Goal: Task Accomplishment & Management: Manage account settings

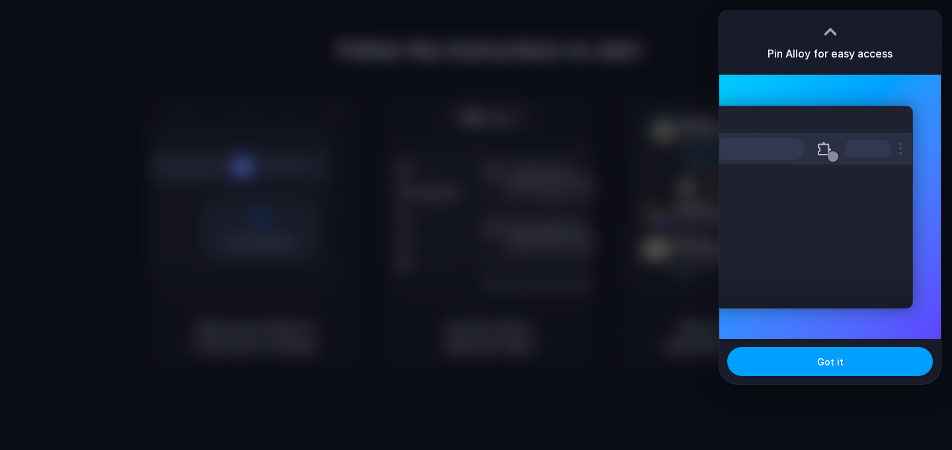
click at [822, 363] on span "Got it" at bounding box center [830, 362] width 26 height 14
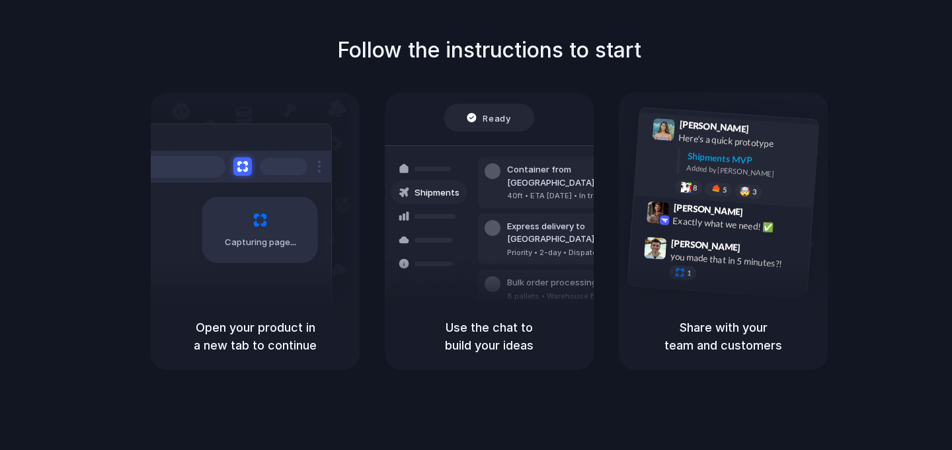
click at [765, 161] on div "Shipments MVP" at bounding box center [748, 160] width 122 height 22
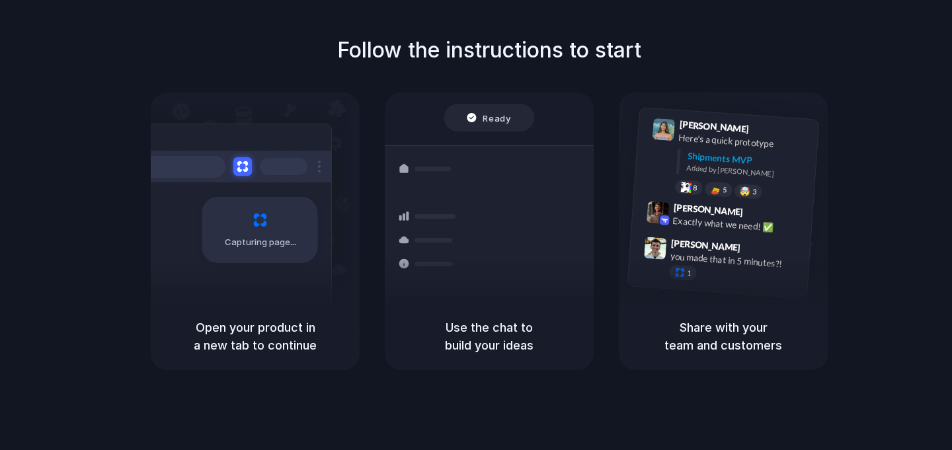
click at [747, 327] on h5 "Share with your team and customers" at bounding box center [722, 336] width 177 height 36
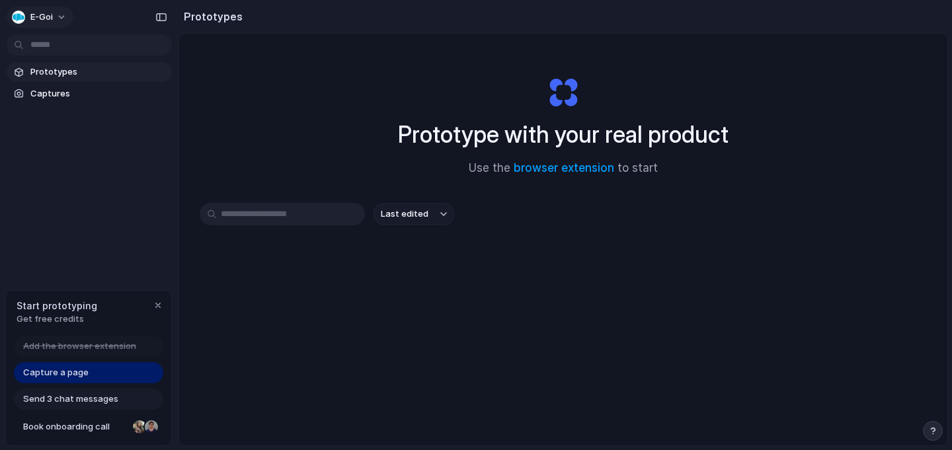
click at [59, 15] on button "E-goi" at bounding box center [40, 17] width 67 height 21
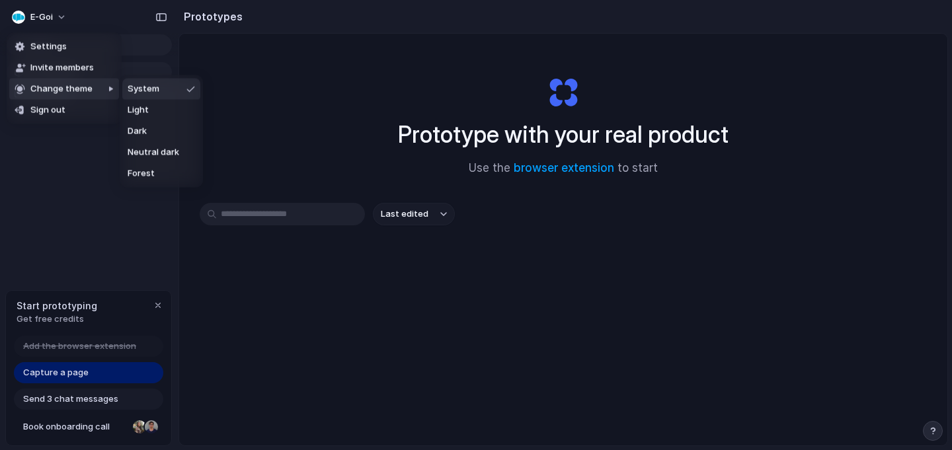
click at [313, 69] on div "Settings Invite members Change theme Sign out" at bounding box center [476, 225] width 952 height 450
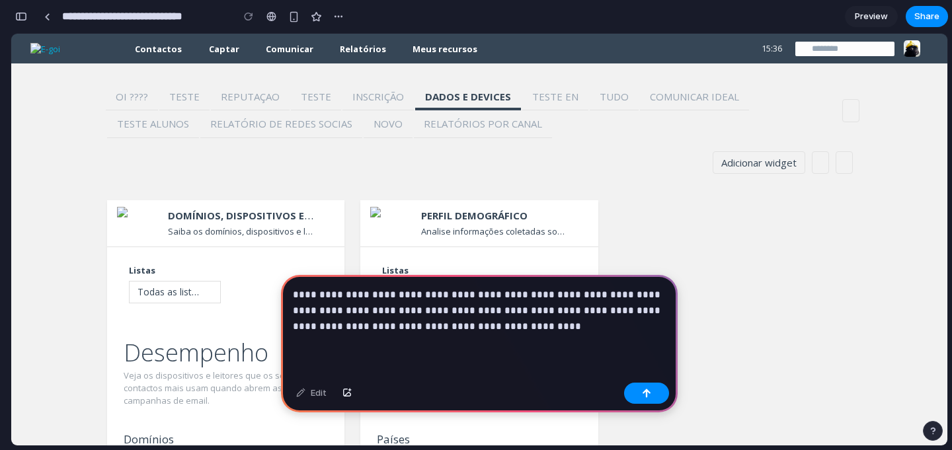
click at [462, 326] on p "**********" at bounding box center [479, 311] width 373 height 48
click at [501, 322] on p "**********" at bounding box center [479, 311] width 373 height 48
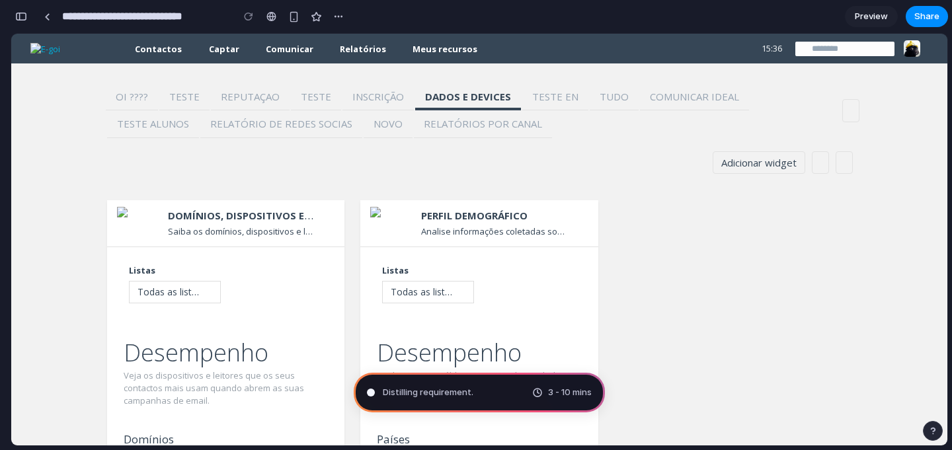
type input "**********"
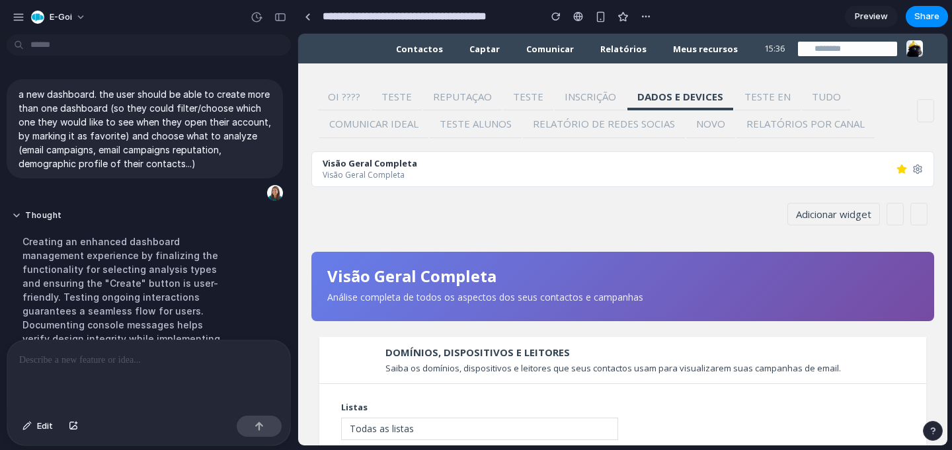
click at [439, 159] on div "Visão Geral Completa" at bounding box center [609, 163] width 574 height 13
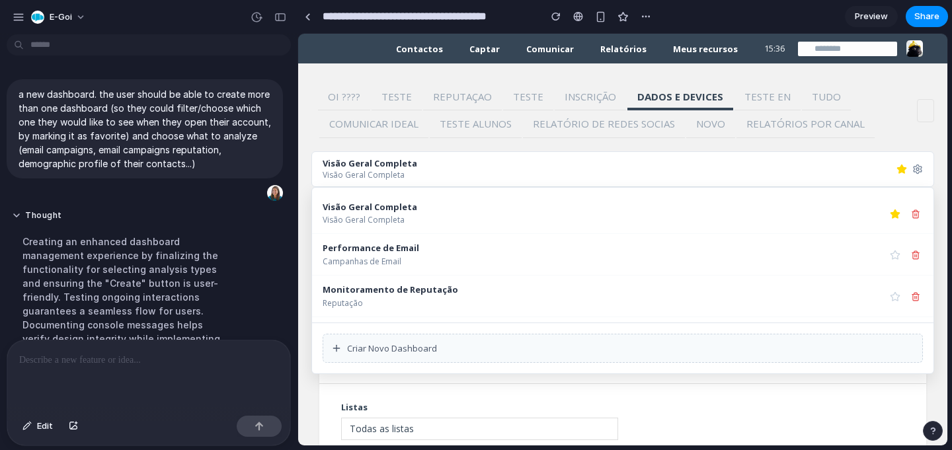
click at [478, 169] on div "Visão Geral Completa" at bounding box center [609, 174] width 574 height 11
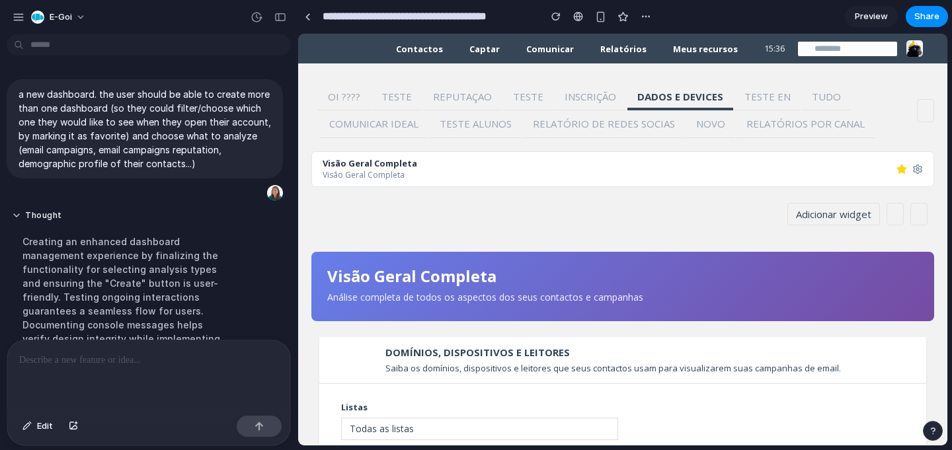
click at [523, 179] on div "Visão Geral Completa" at bounding box center [609, 174] width 574 height 11
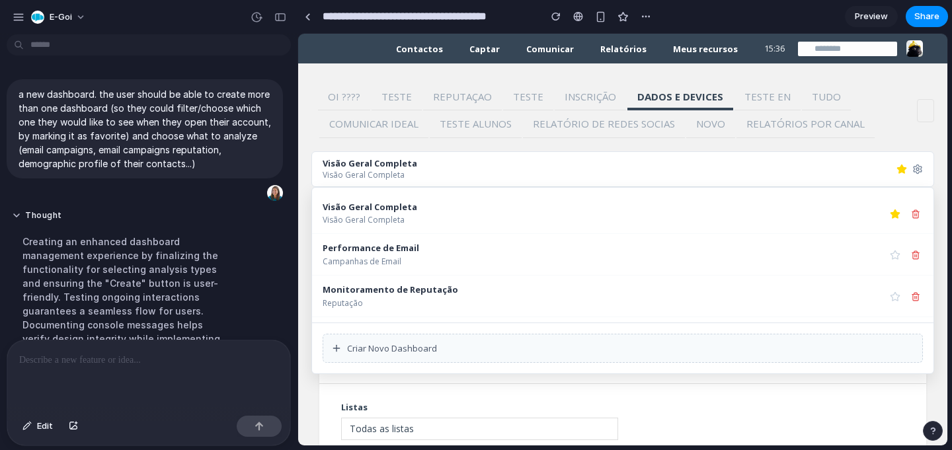
click at [523, 179] on div "Visão Geral Completa" at bounding box center [609, 174] width 574 height 11
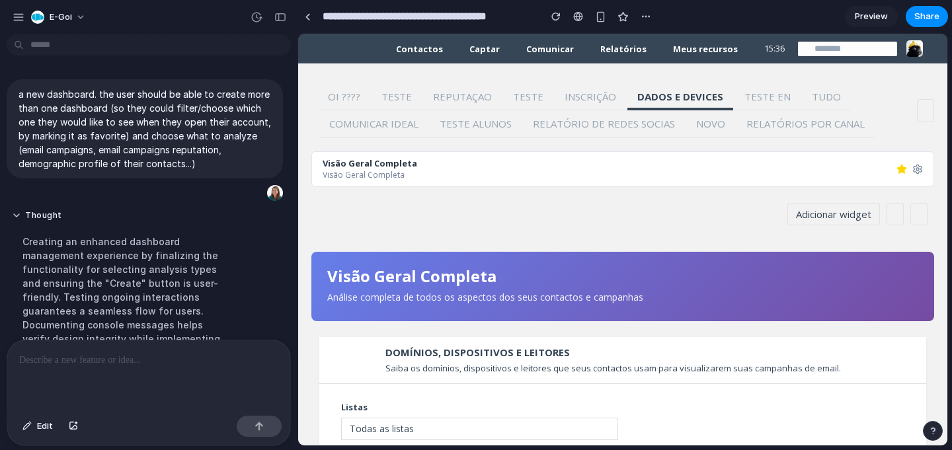
click at [523, 179] on div "Visão Geral Completa" at bounding box center [609, 174] width 574 height 11
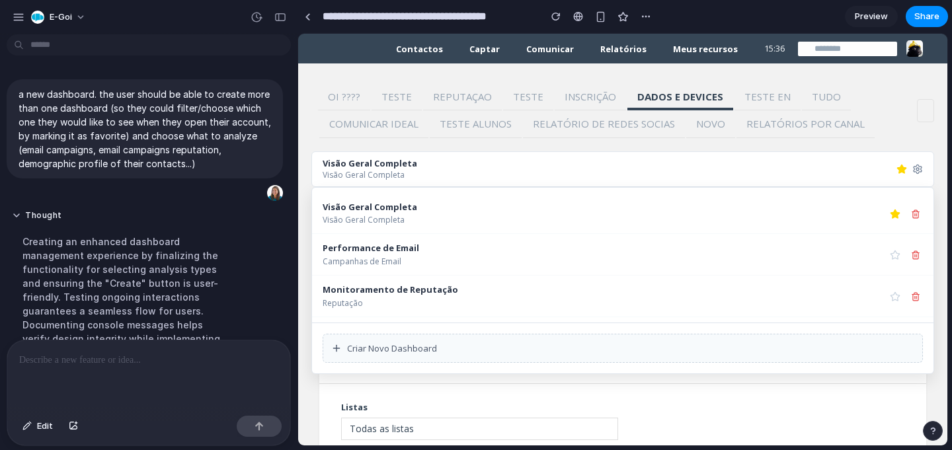
click at [523, 179] on div "Visão Geral Completa" at bounding box center [609, 174] width 574 height 11
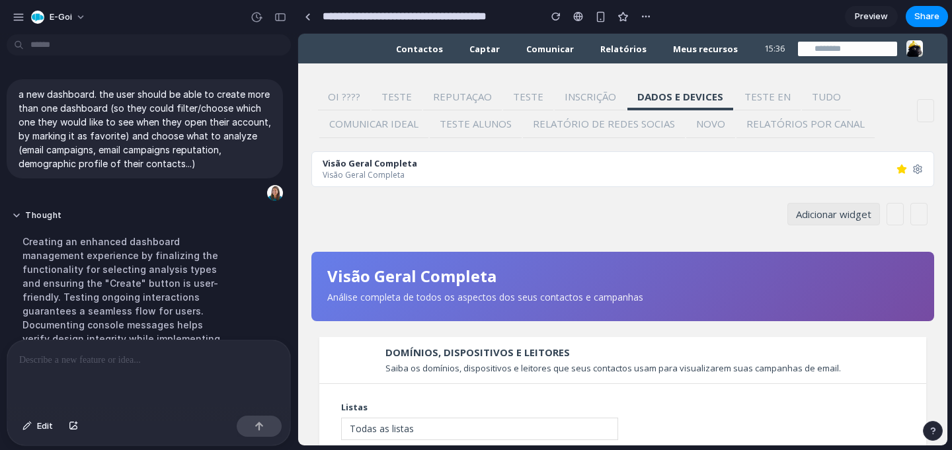
click at [854, 219] on button "Adicionar widget" at bounding box center [833, 214] width 93 height 23
click at [790, 247] on div "Gerir widgets Editar [GEOGRAPHIC_DATA] Adicionar widget" at bounding box center [622, 228] width 622 height 50
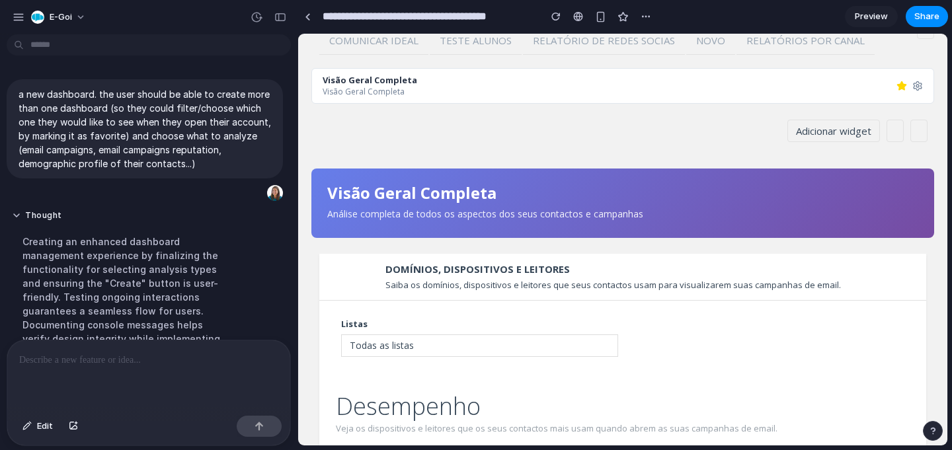
scroll to position [96, 0]
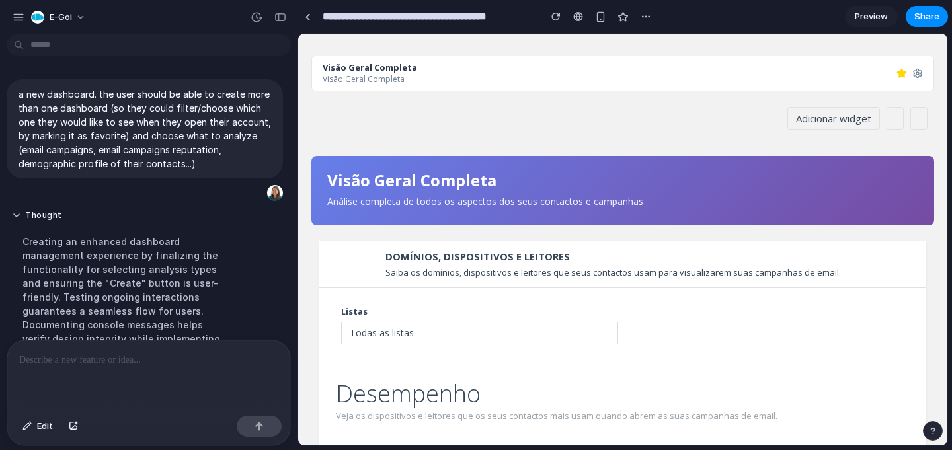
click at [513, 322] on span "Todas as listas" at bounding box center [479, 333] width 277 height 22
click at [515, 327] on span "Todas as listas" at bounding box center [474, 333] width 249 height 14
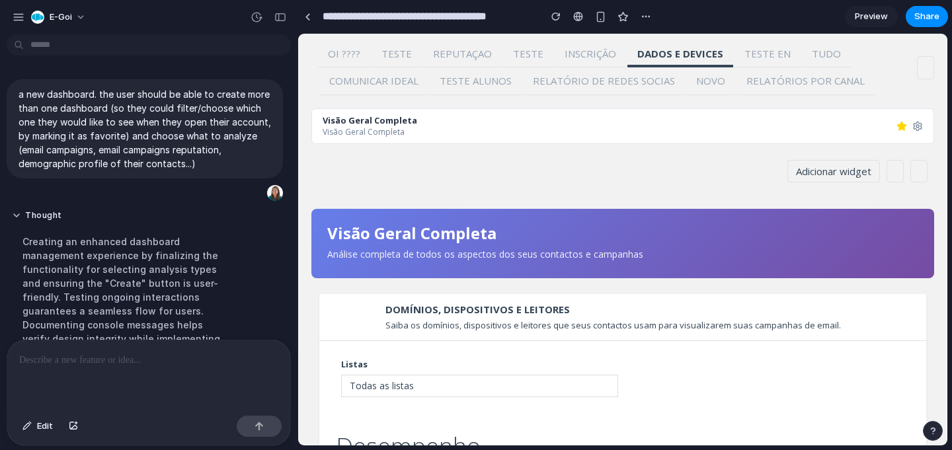
scroll to position [0, 0]
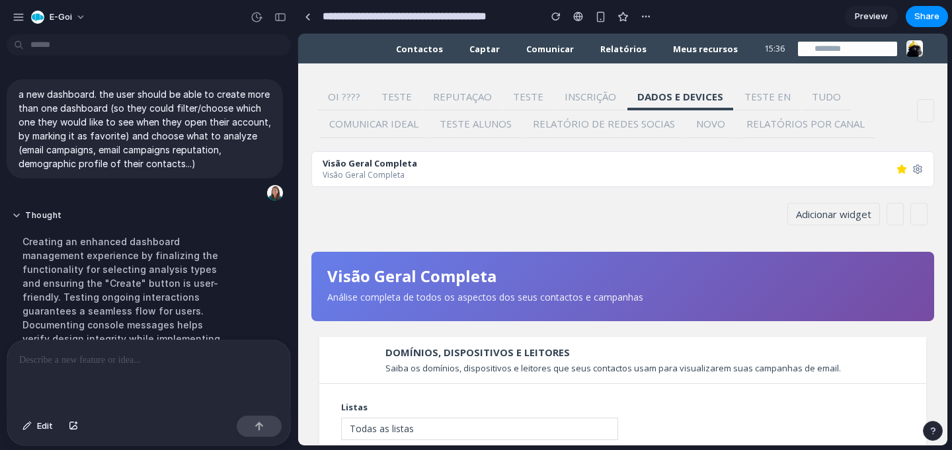
click at [568, 281] on h2 "Visão Geral Completa" at bounding box center [622, 276] width 591 height 17
click at [524, 163] on div "Visão Geral Completa" at bounding box center [609, 163] width 574 height 13
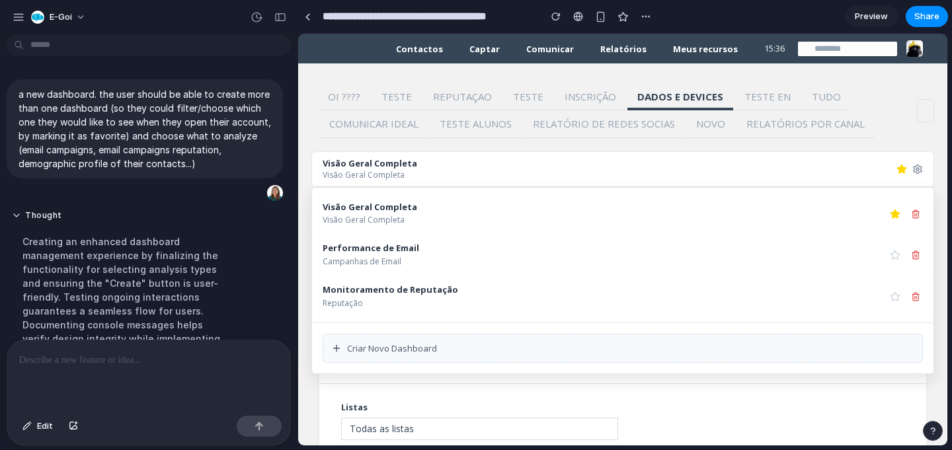
click at [524, 170] on div "Visão Geral Completa" at bounding box center [609, 174] width 574 height 11
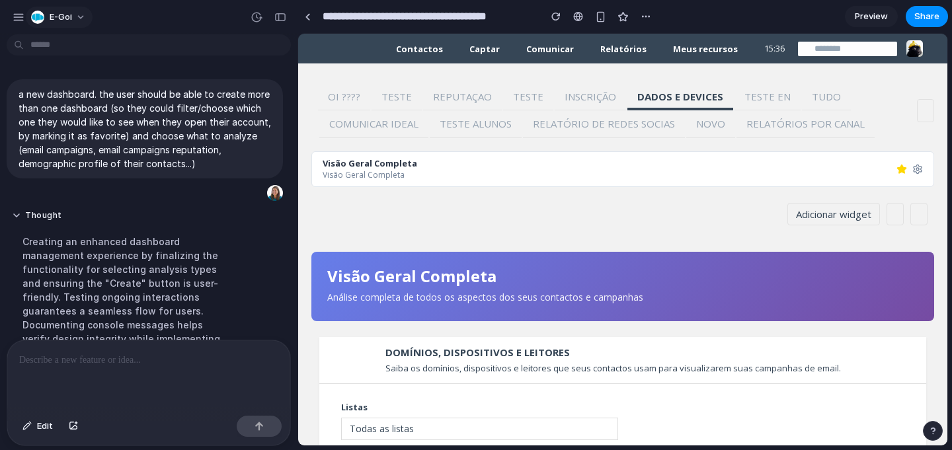
click at [38, 22] on div "button" at bounding box center [37, 17] width 13 height 13
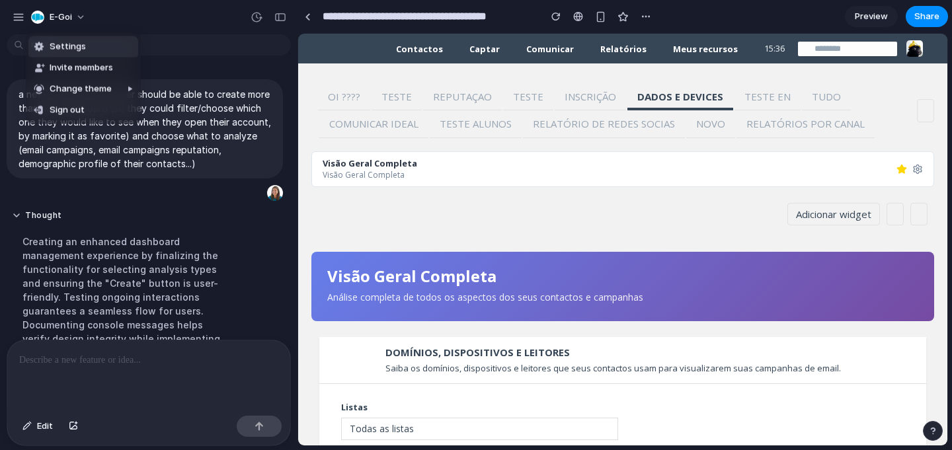
click at [18, 15] on div "Settings Invite members Change theme Sign out" at bounding box center [476, 225] width 952 height 450
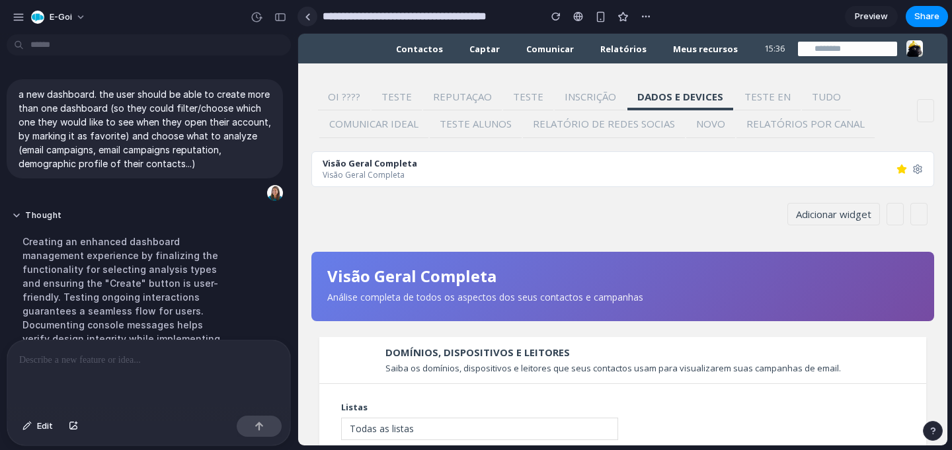
click at [307, 20] on link at bounding box center [307, 17] width 20 height 20
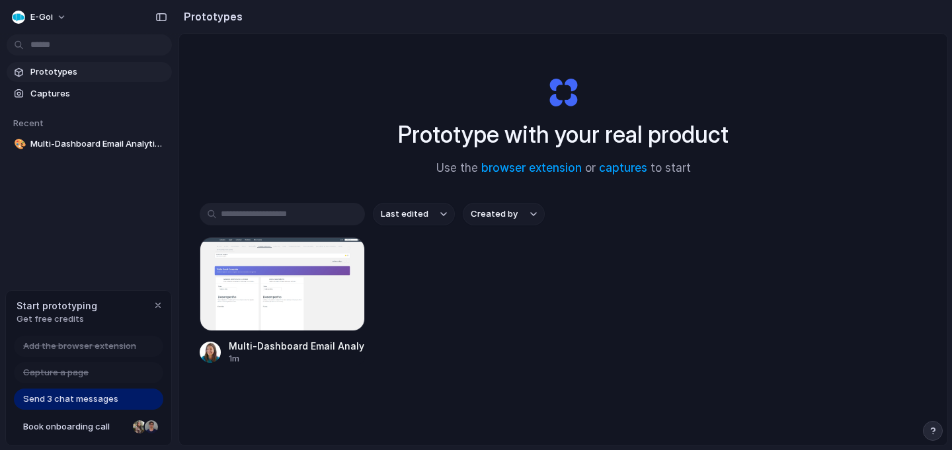
click at [55, 320] on span "Get free credits" at bounding box center [57, 319] width 81 height 13
click at [82, 402] on span "Send 3 chat messages" at bounding box center [70, 398] width 95 height 13
click at [161, 303] on div "button" at bounding box center [158, 305] width 11 height 11
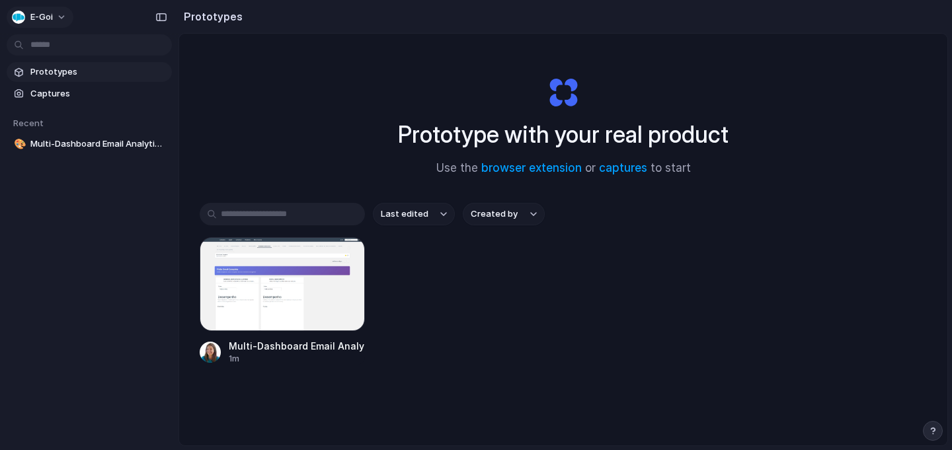
click at [62, 16] on button "E-goi" at bounding box center [40, 17] width 67 height 21
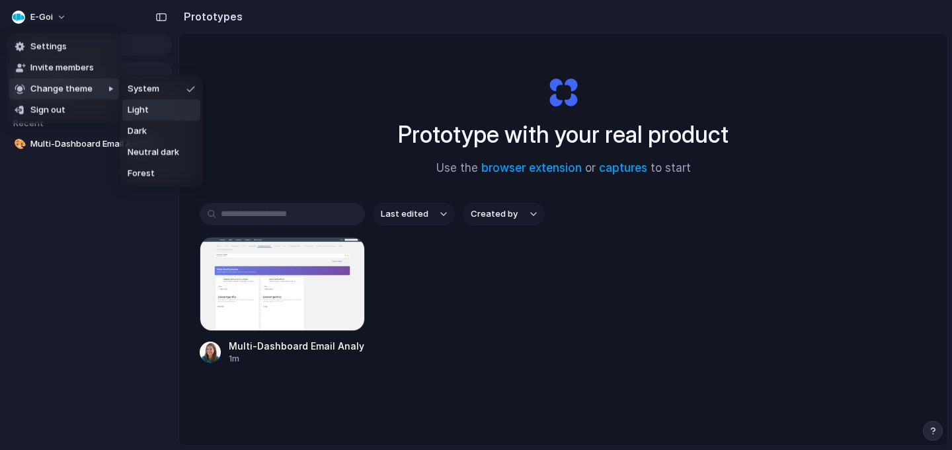
click at [145, 113] on span "Light" at bounding box center [138, 110] width 21 height 13
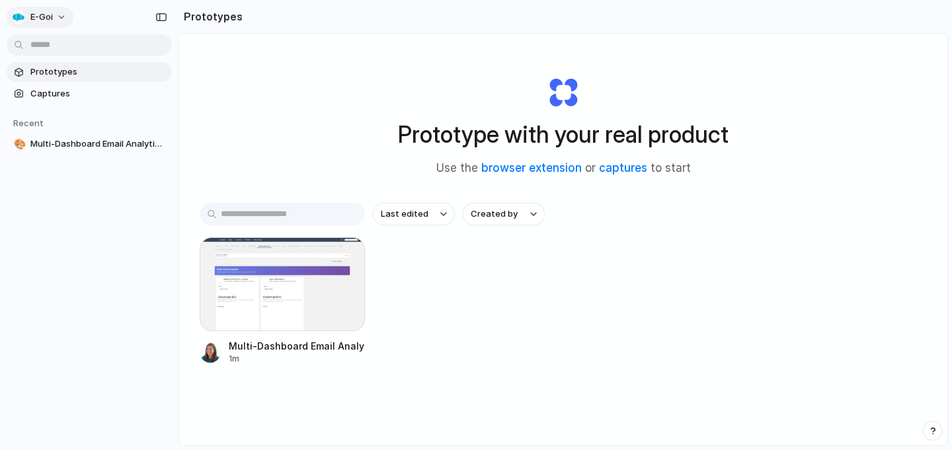
click at [62, 20] on button "E-goi" at bounding box center [40, 17] width 67 height 21
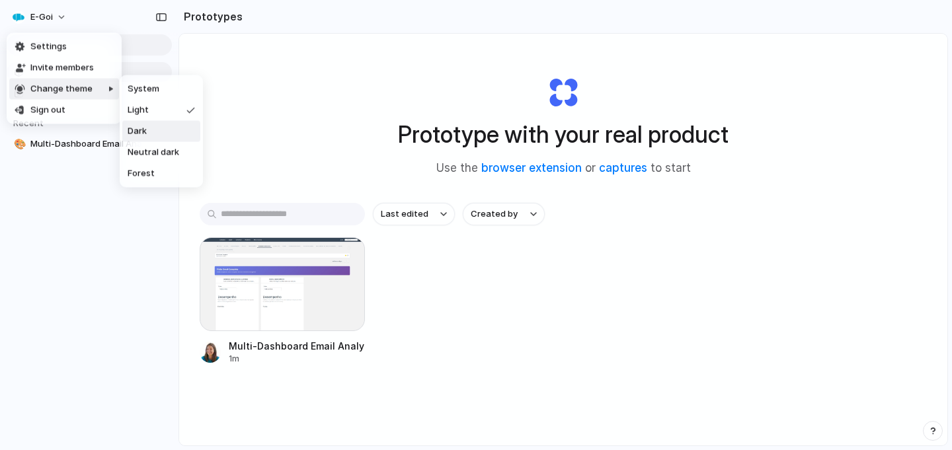
click at [147, 133] on li "Dark" at bounding box center [161, 131] width 78 height 21
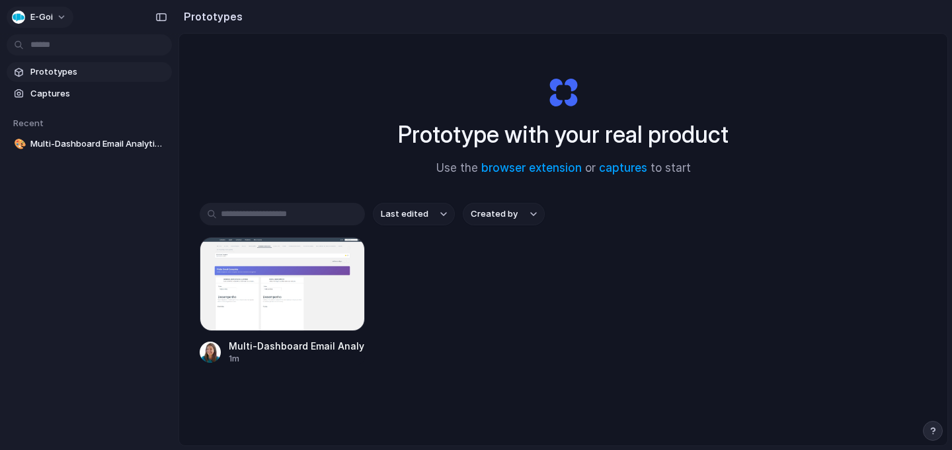
click at [67, 18] on button "E-goi" at bounding box center [40, 17] width 67 height 21
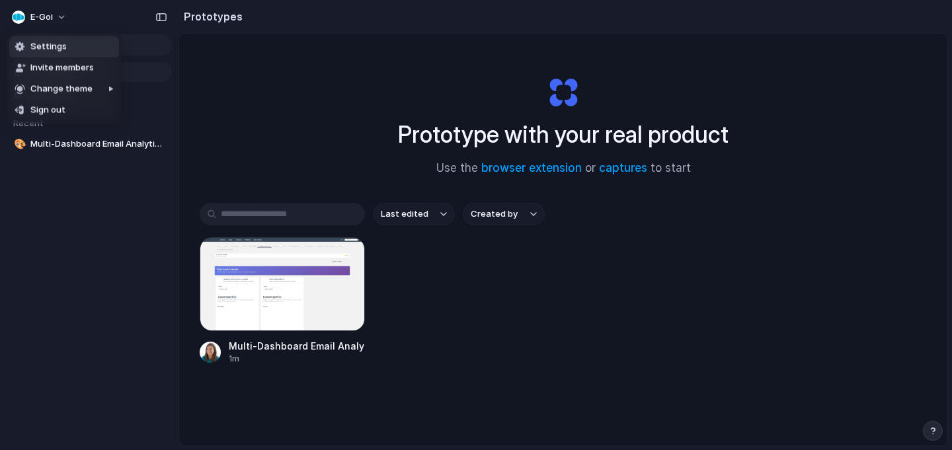
click at [64, 16] on div "Settings Invite members Change theme Sign out" at bounding box center [476, 225] width 952 height 450
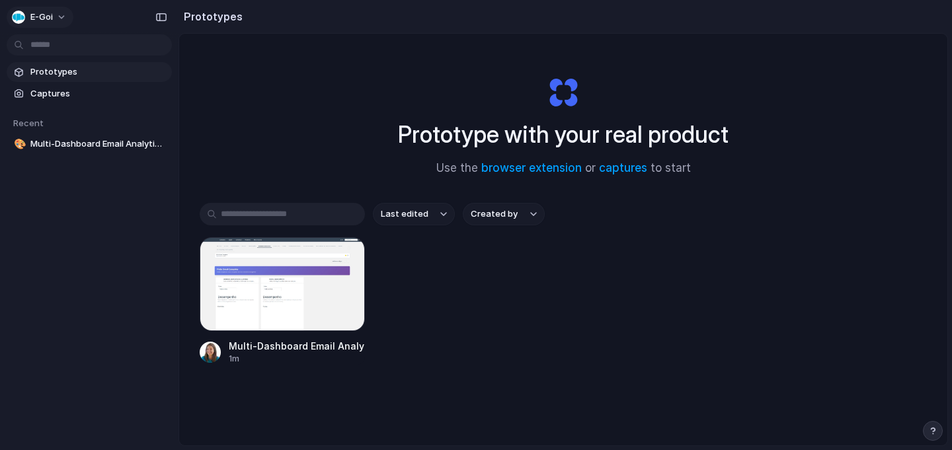
click at [59, 17] on button "E-goi" at bounding box center [40, 17] width 67 height 21
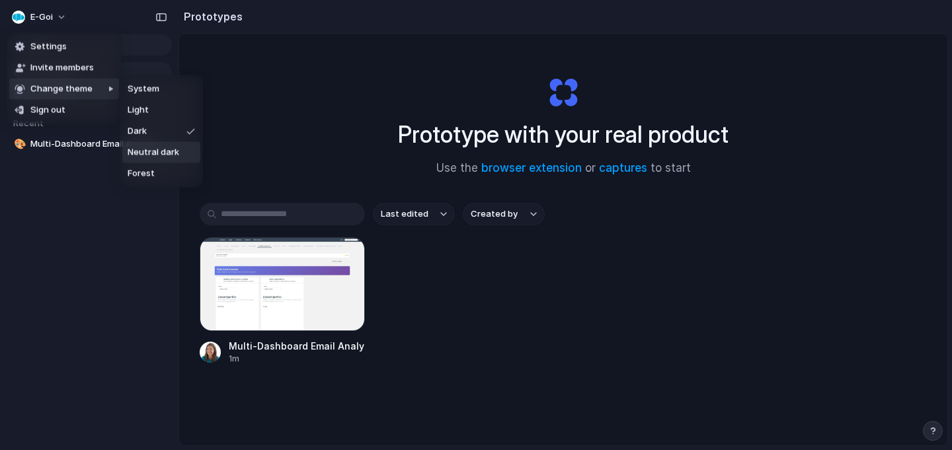
click at [165, 154] on span "Neutral dark" at bounding box center [154, 152] width 52 height 13
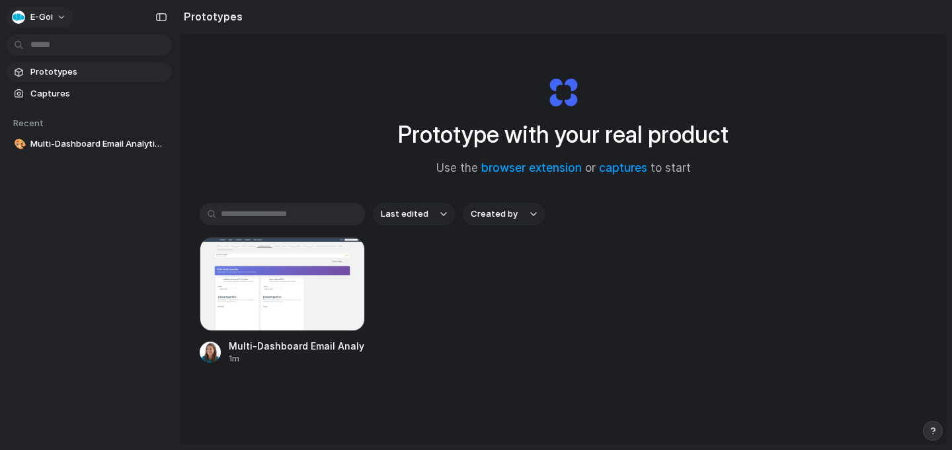
click at [63, 15] on button "E-goi" at bounding box center [40, 17] width 67 height 21
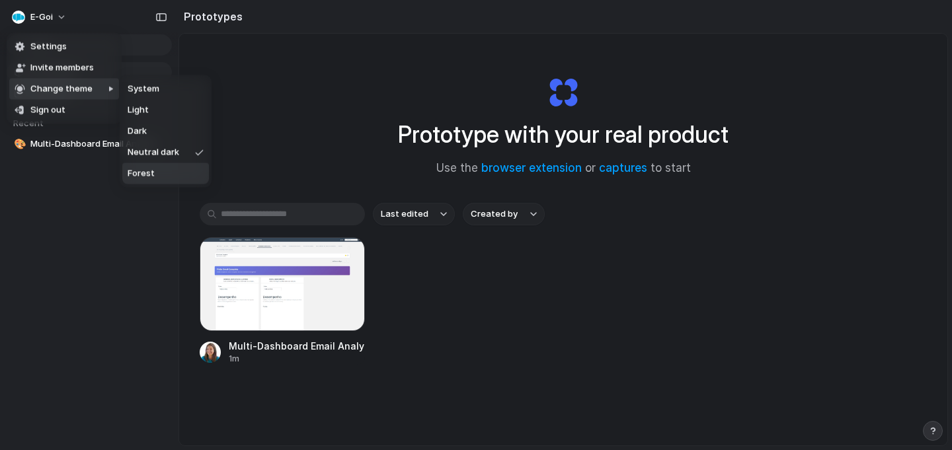
click at [153, 178] on span "Forest" at bounding box center [141, 173] width 27 height 13
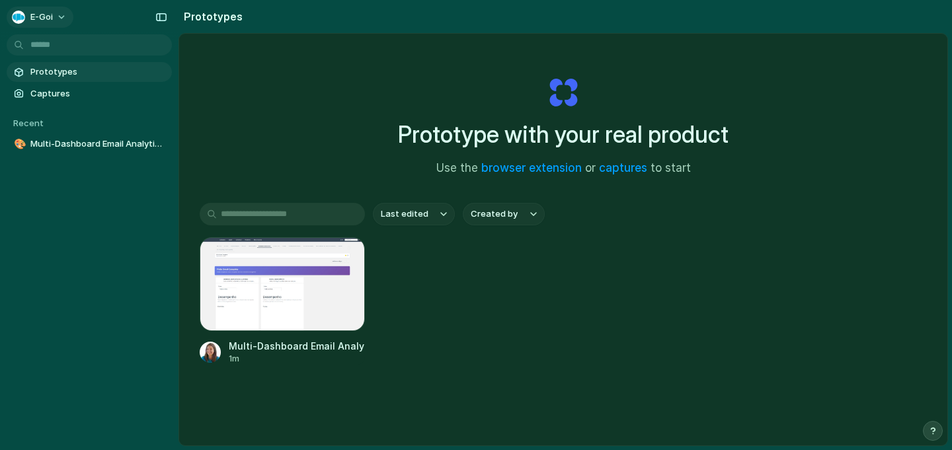
click at [65, 18] on button "E-goi" at bounding box center [40, 17] width 67 height 21
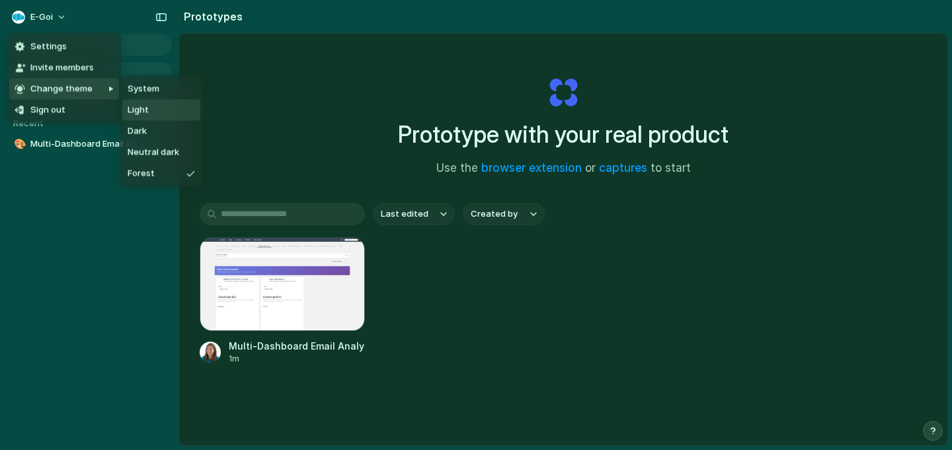
click at [134, 118] on li "Light" at bounding box center [161, 110] width 78 height 21
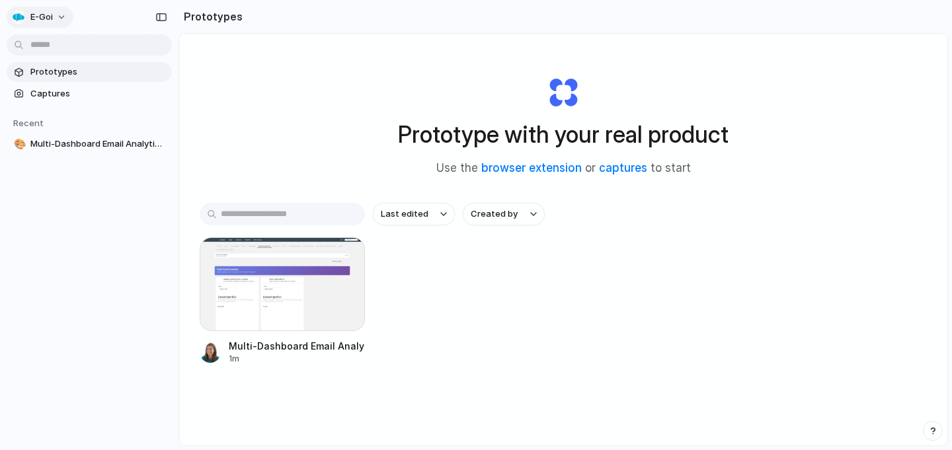
click at [61, 15] on button "E-goi" at bounding box center [40, 17] width 67 height 21
click at [66, 48] on li "Settings" at bounding box center [64, 46] width 110 height 21
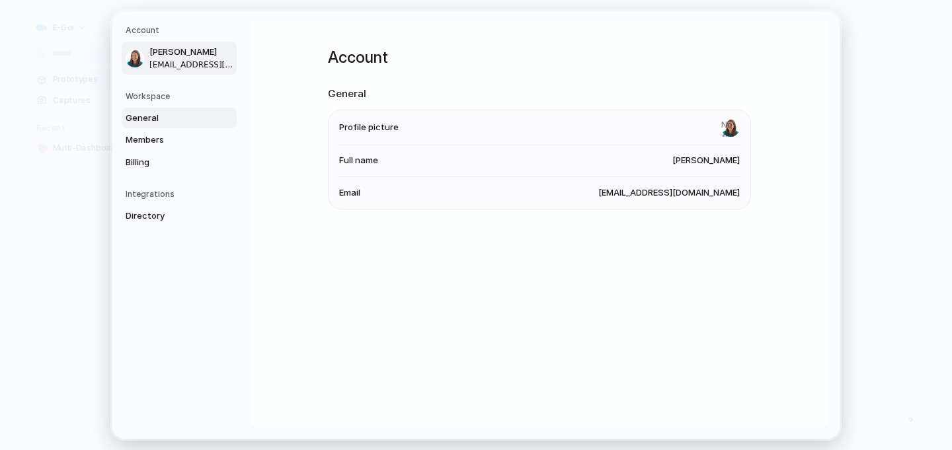
click at [146, 118] on span "General" at bounding box center [168, 118] width 85 height 13
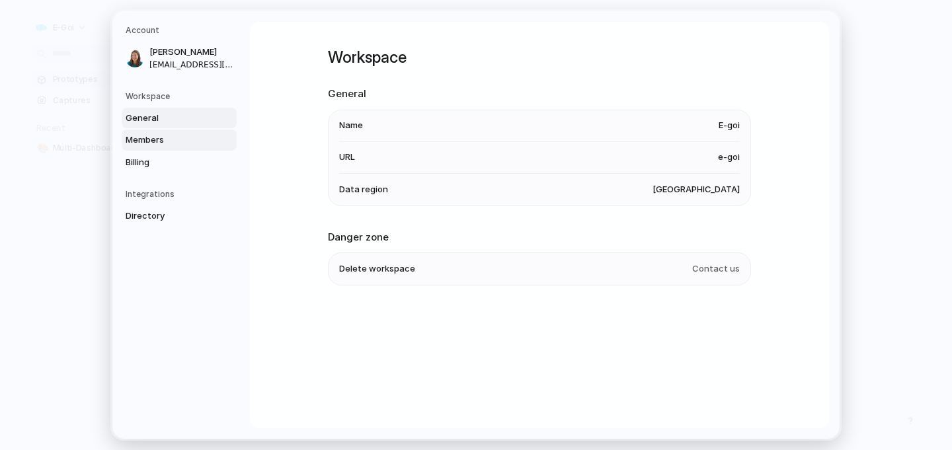
click at [147, 139] on span "Members" at bounding box center [168, 139] width 85 height 13
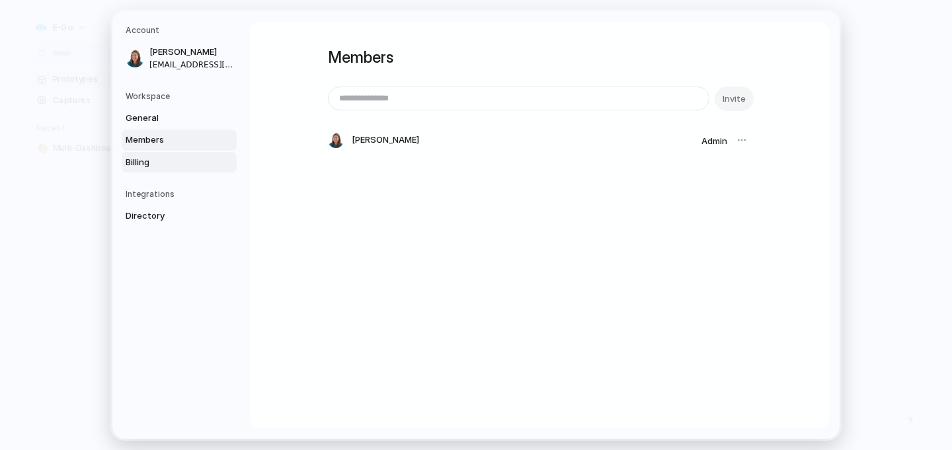
click at [149, 162] on span "Billing" at bounding box center [168, 162] width 85 height 13
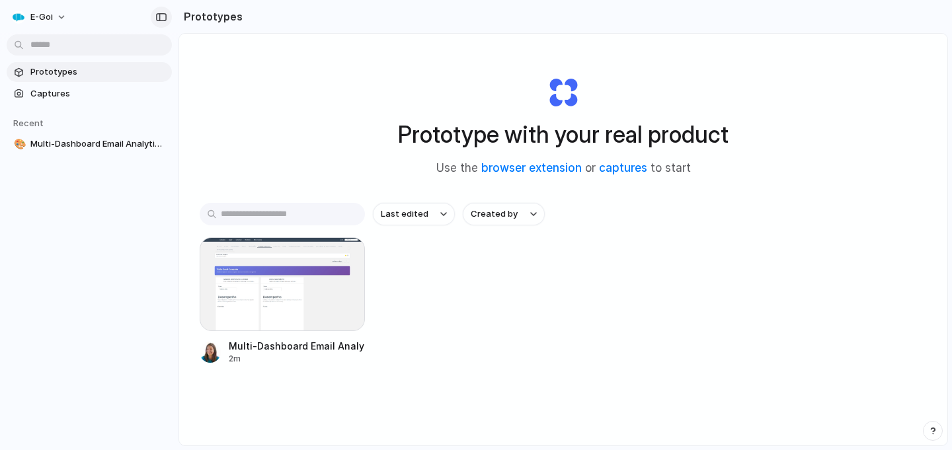
click at [161, 19] on div "button" at bounding box center [161, 17] width 12 height 9
